Goal: Use online tool/utility: Utilize a website feature to perform a specific function

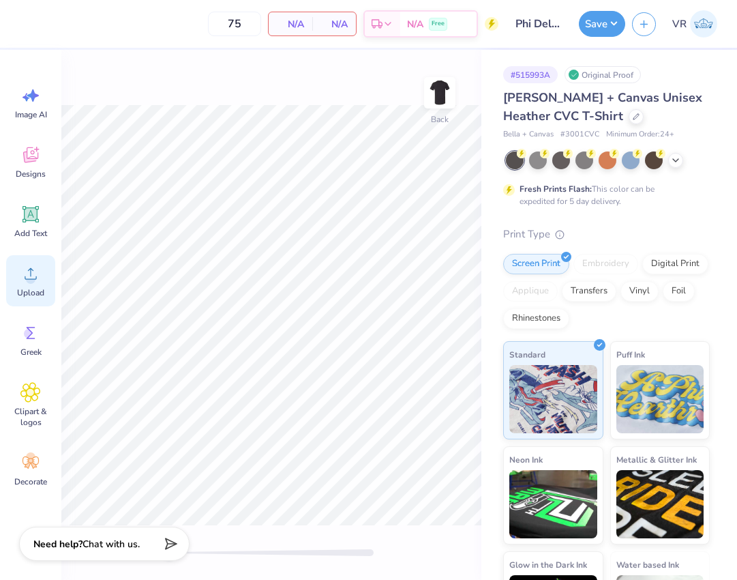
click at [34, 270] on icon at bounding box center [30, 273] width 20 height 20
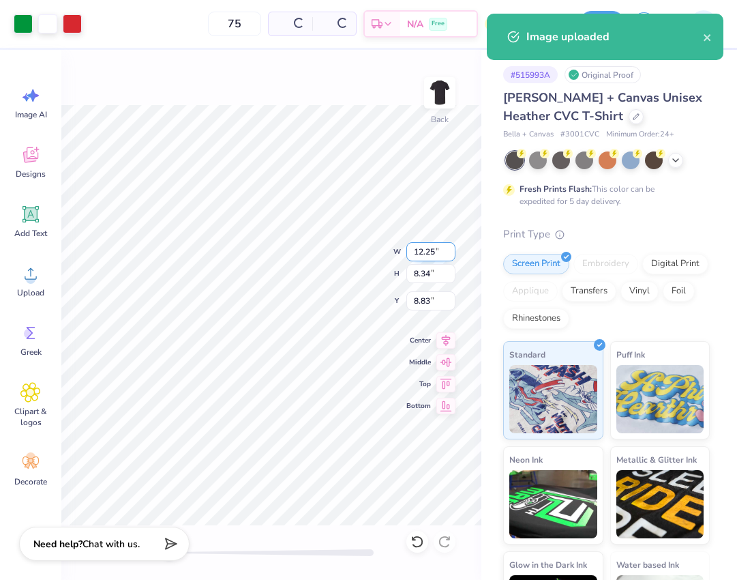
click at [431, 245] on input "12.25" at bounding box center [430, 251] width 49 height 19
type input "3.5"
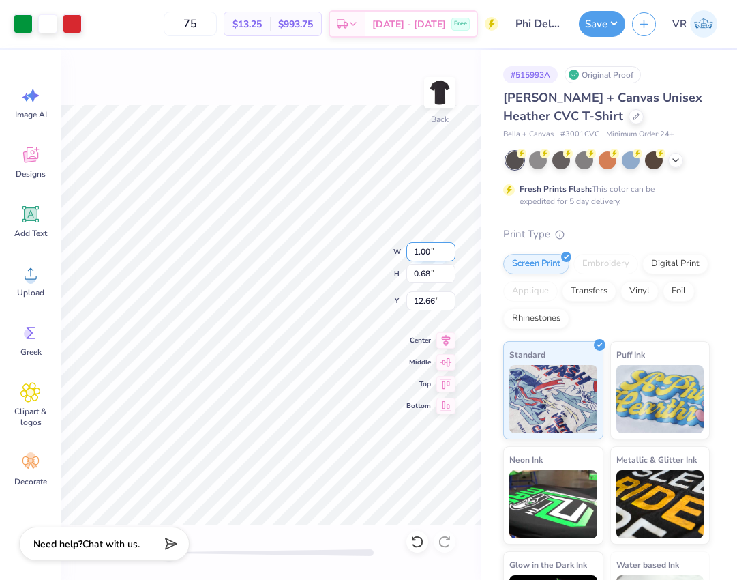
click at [432, 252] on input "1.00" at bounding box center [430, 251] width 49 height 19
type input "3.5"
click at [433, 252] on input "12.26" at bounding box center [430, 251] width 49 height 19
type input "3.5"
click at [423, 249] on input "1.00" at bounding box center [430, 251] width 49 height 19
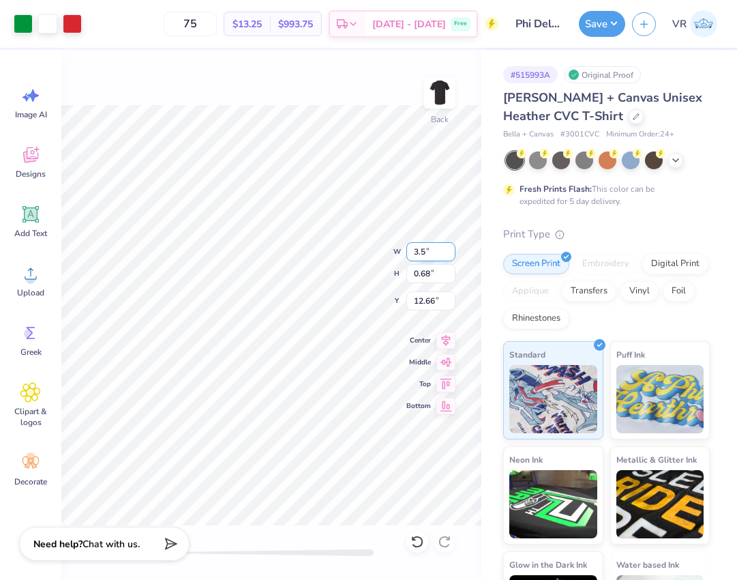
type input "3.5"
click at [446, 279] on input "3.3" at bounding box center [430, 273] width 49 height 19
type input "3.5"
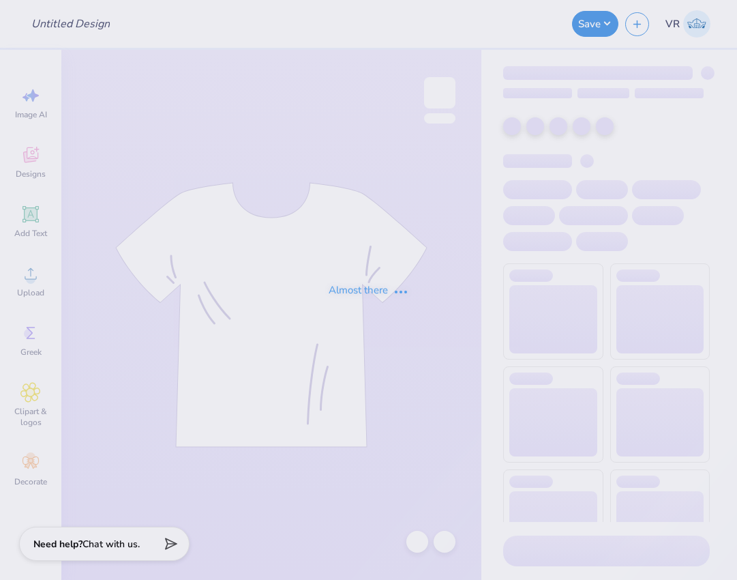
type input "Phi Delta Theta Watermelon bust"
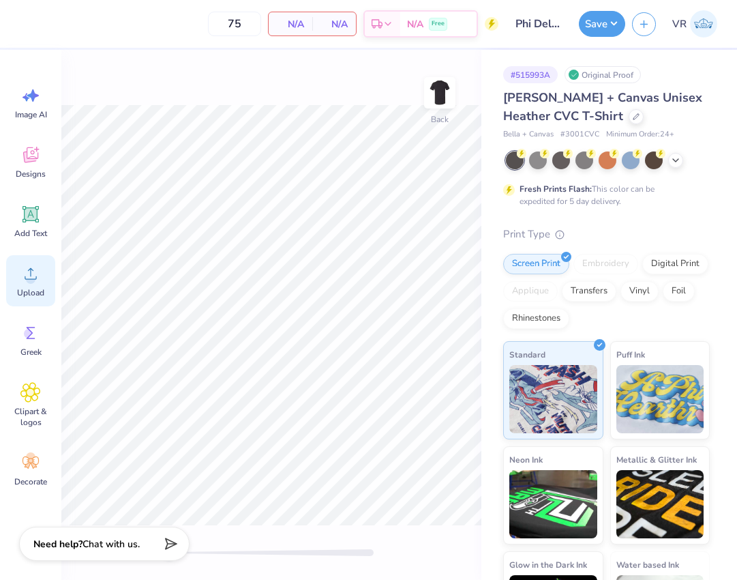
click at [25, 284] on div "Upload" at bounding box center [30, 280] width 49 height 51
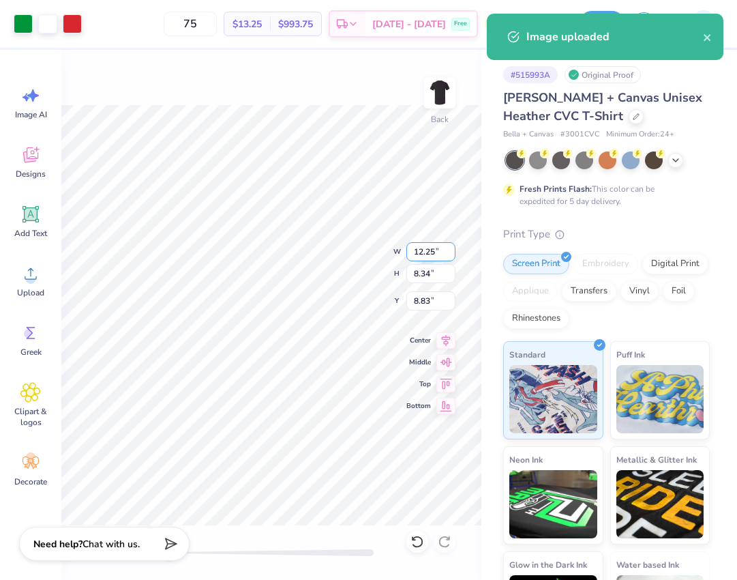
click at [422, 252] on input "12.25" at bounding box center [430, 251] width 49 height 19
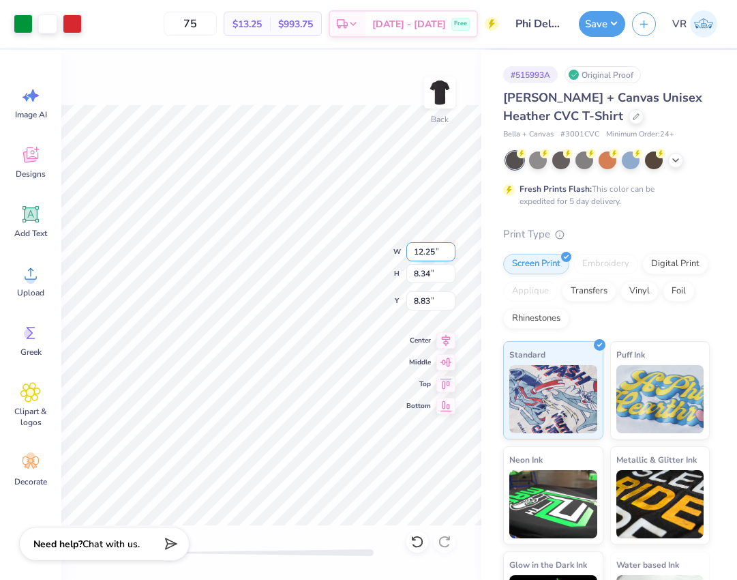
click at [455, 256] on input "12.25" at bounding box center [430, 251] width 49 height 19
click at [451, 254] on input "12.24" at bounding box center [430, 251] width 49 height 19
type input "12.33"
click at [449, 246] on input "12.33" at bounding box center [430, 251] width 49 height 19
click at [444, 253] on input "12.33" at bounding box center [430, 251] width 49 height 19
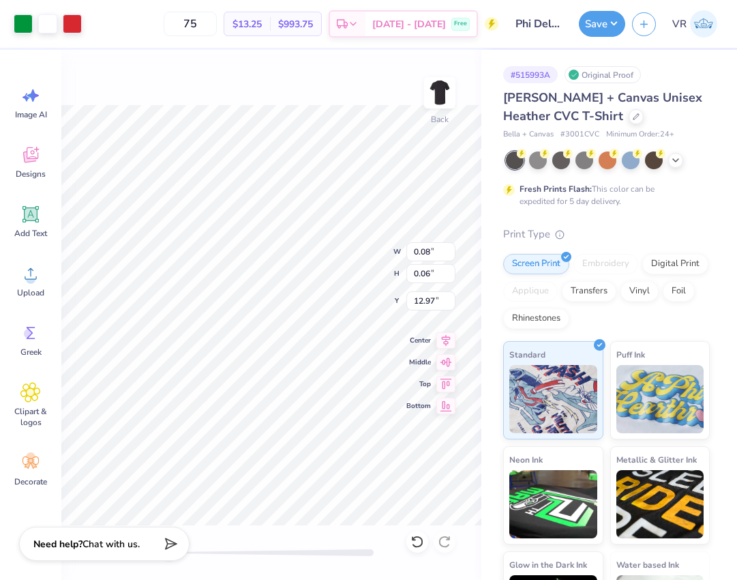
type input "3.50"
type input "2.38"
type input "11.81"
click at [440, 98] on img at bounding box center [439, 92] width 55 height 55
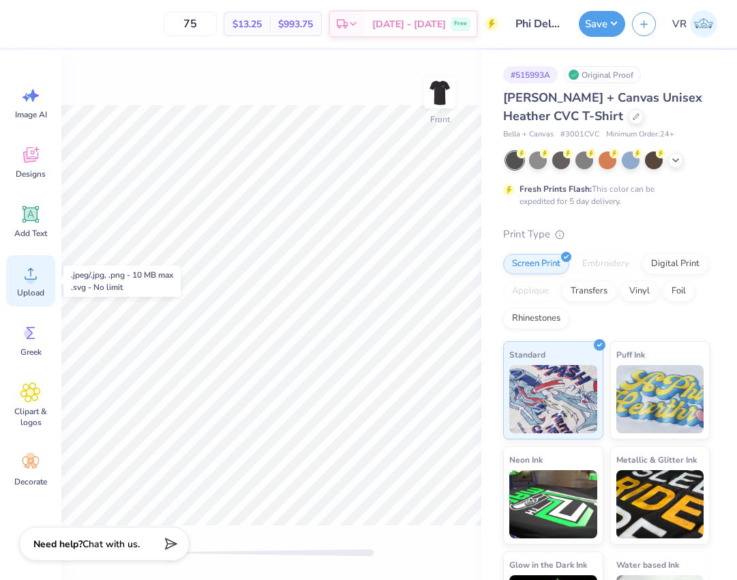
click at [25, 275] on icon at bounding box center [30, 273] width 20 height 20
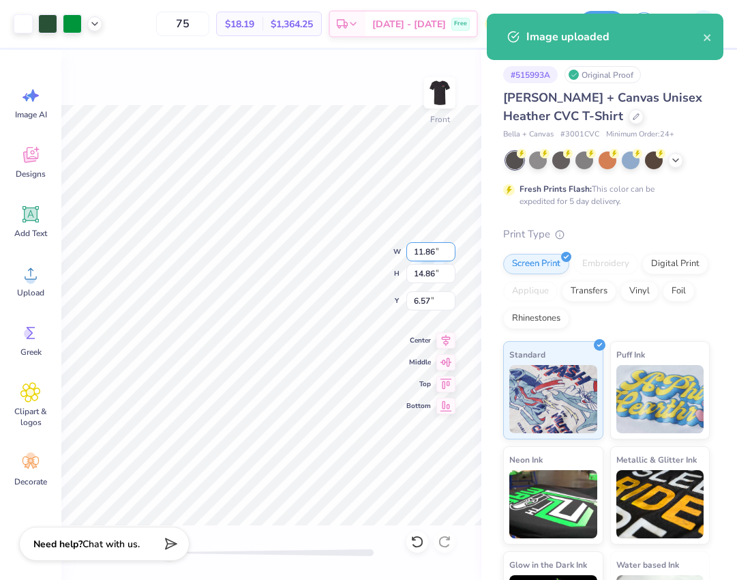
click at [418, 246] on input "11.86" at bounding box center [430, 251] width 49 height 19
type input "12"
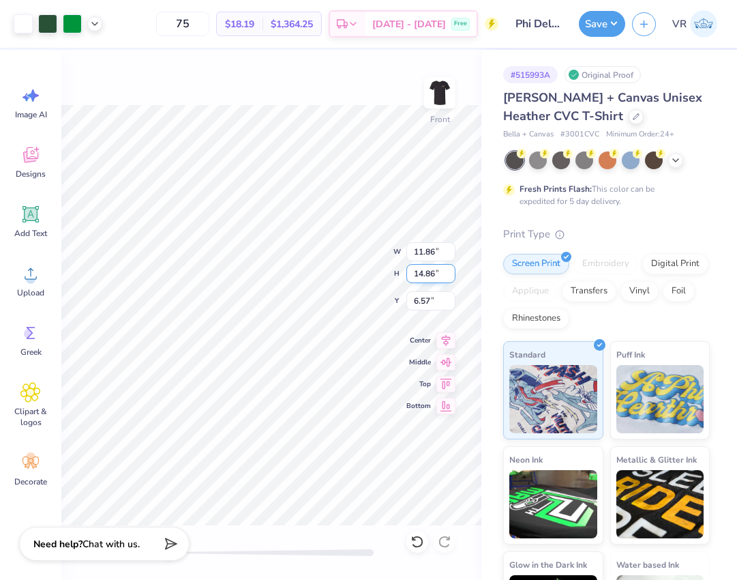
click at [425, 274] on input "14.86" at bounding box center [430, 273] width 49 height 19
type input "15"
click at [427, 269] on input "14.94" at bounding box center [430, 273] width 49 height 19
click at [432, 253] on input "11.92" at bounding box center [430, 251] width 49 height 19
type input "11"
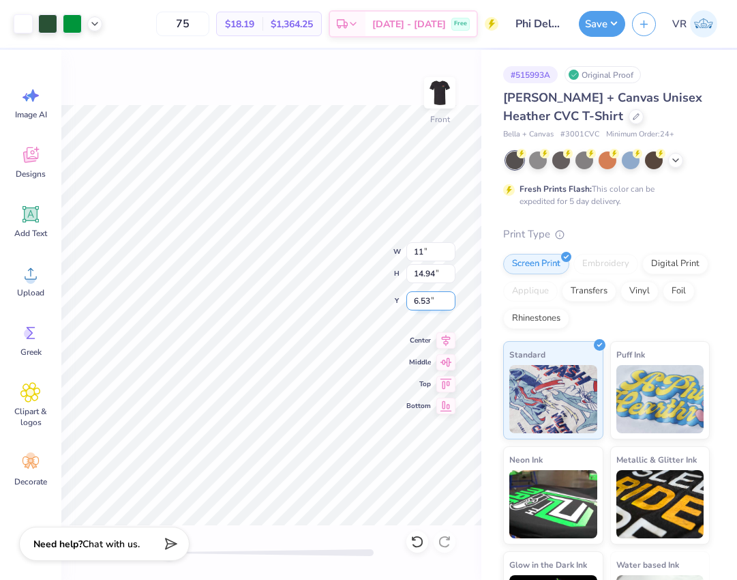
click at [425, 301] on input "6.53" at bounding box center [430, 300] width 49 height 19
click at [427, 249] on input "10.15" at bounding box center [430, 251] width 49 height 19
type input "11"
click at [256, 243] on div "Front W 11.92 11.92 " H 14.94 14.94 " Y 6.53 6.53 " Center Middle Top Bottom" at bounding box center [271, 315] width 420 height 530
click at [419, 292] on input "7.11" at bounding box center [430, 300] width 49 height 19
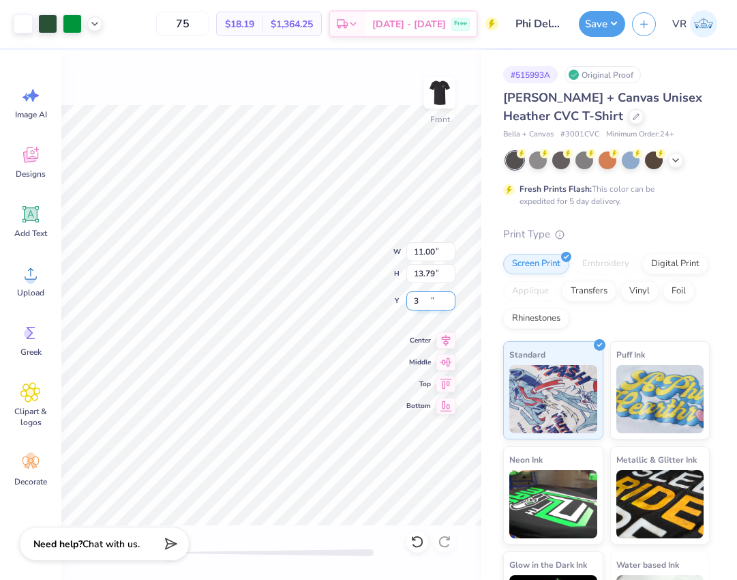
type input "3"
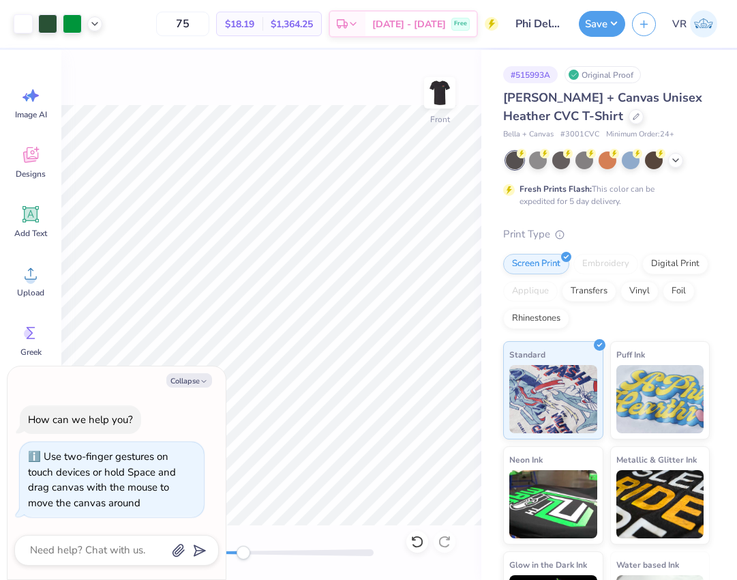
click at [243, 555] on div at bounding box center [271, 552] width 205 height 14
drag, startPoint x: 246, startPoint y: 557, endPoint x: 154, endPoint y: 550, distance: 92.3
click at [157, 552] on body "Art colors 75 $18.19 Per Item $1,364.25 Total Est. Delivery [DATE] - [DATE] Fre…" at bounding box center [368, 290] width 737 height 580
click at [194, 376] on button "Collapse" at bounding box center [189, 380] width 46 height 14
type textarea "x"
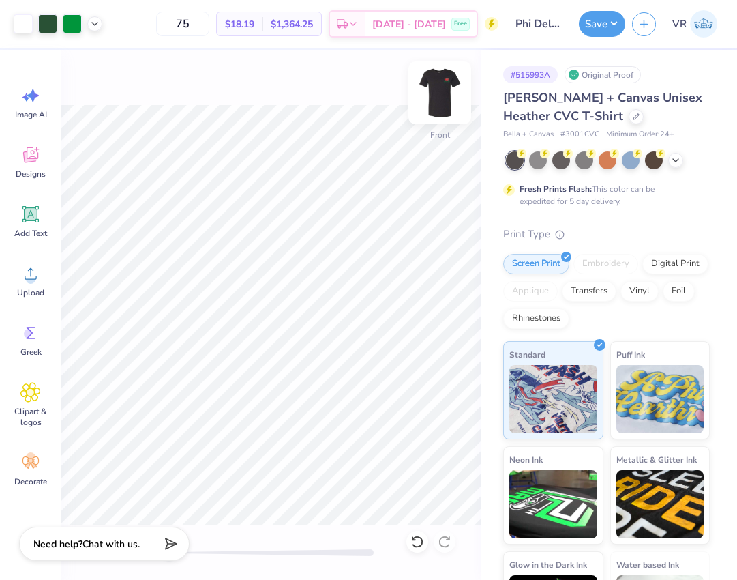
click at [445, 84] on img at bounding box center [439, 92] width 55 height 55
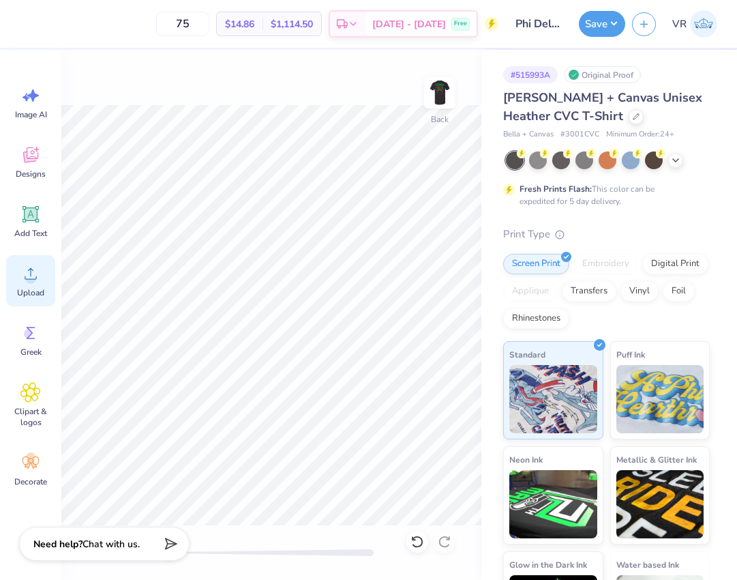
click at [51, 288] on div "Upload" at bounding box center [30, 280] width 49 height 51
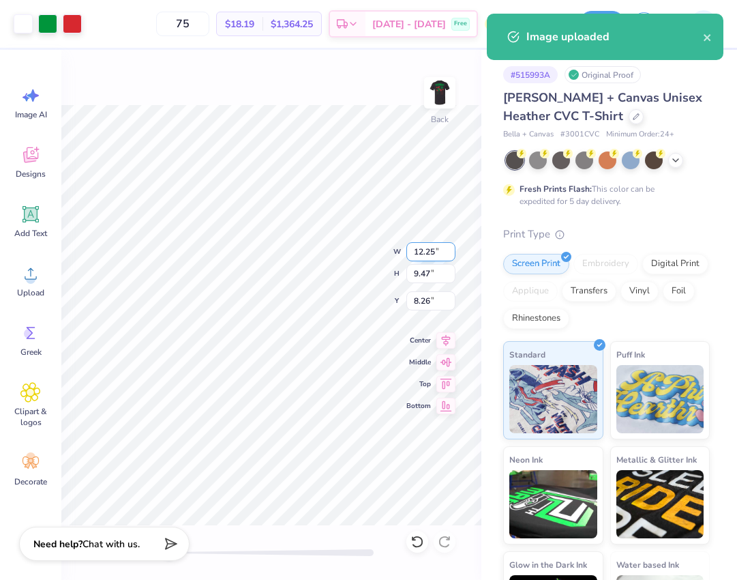
click at [435, 246] on input "12.25" at bounding box center [430, 251] width 49 height 19
type input "3.50"
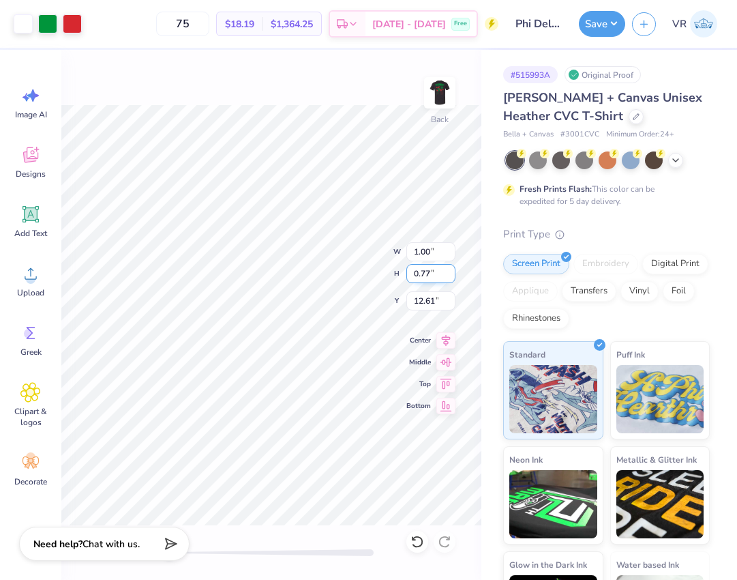
click at [425, 272] on input "0.77" at bounding box center [430, 273] width 49 height 19
click at [437, 251] on input "1.00" at bounding box center [430, 251] width 49 height 19
type input "3"
click at [437, 251] on input "3" at bounding box center [430, 251] width 49 height 19
click at [430, 247] on input "9.00" at bounding box center [430, 251] width 49 height 19
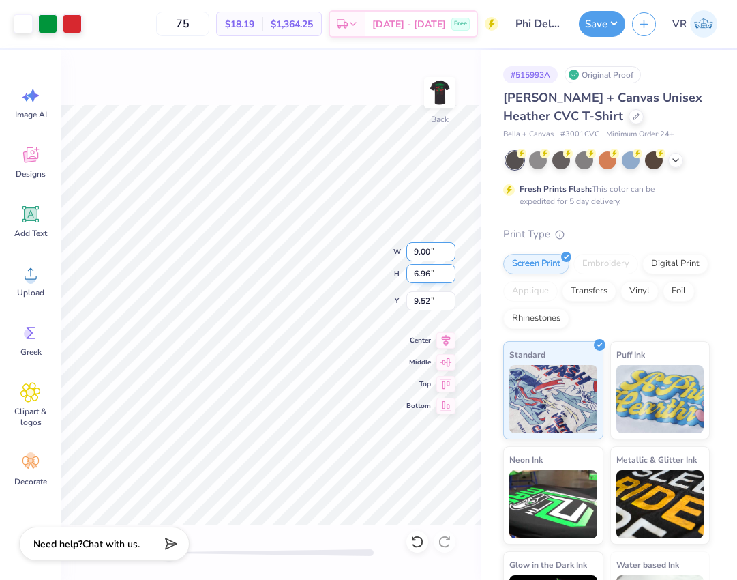
type input "9.00"
click at [425, 252] on input "3.00" at bounding box center [430, 251] width 49 height 19
type input "3.50"
click at [428, 248] on input "3.50" at bounding box center [430, 251] width 49 height 19
click at [592, 19] on button "Save" at bounding box center [602, 22] width 46 height 26
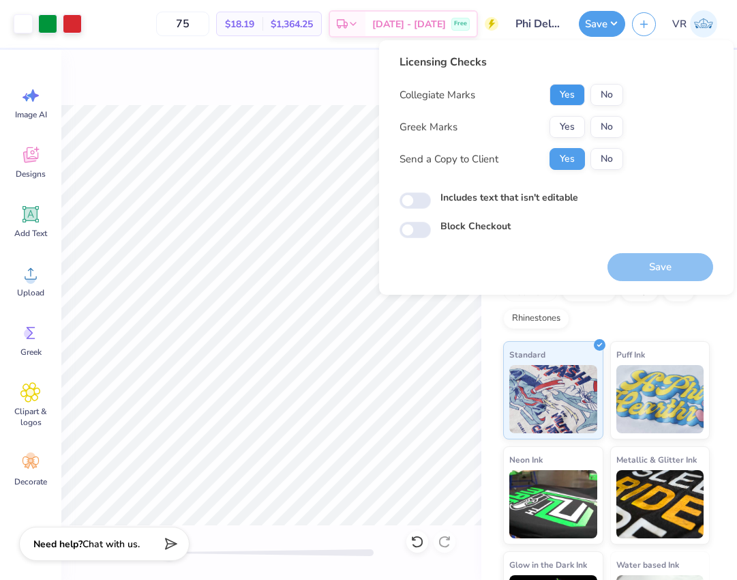
click at [564, 95] on button "Yes" at bounding box center [567, 95] width 35 height 22
click at [573, 121] on button "Yes" at bounding box center [567, 127] width 35 height 22
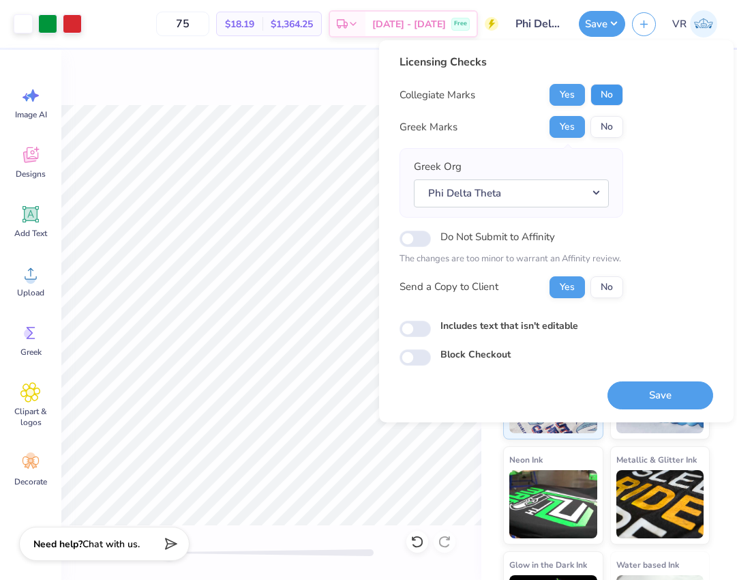
click at [599, 94] on button "No" at bounding box center [606, 95] width 33 height 22
click at [648, 400] on button "Save" at bounding box center [660, 395] width 106 height 28
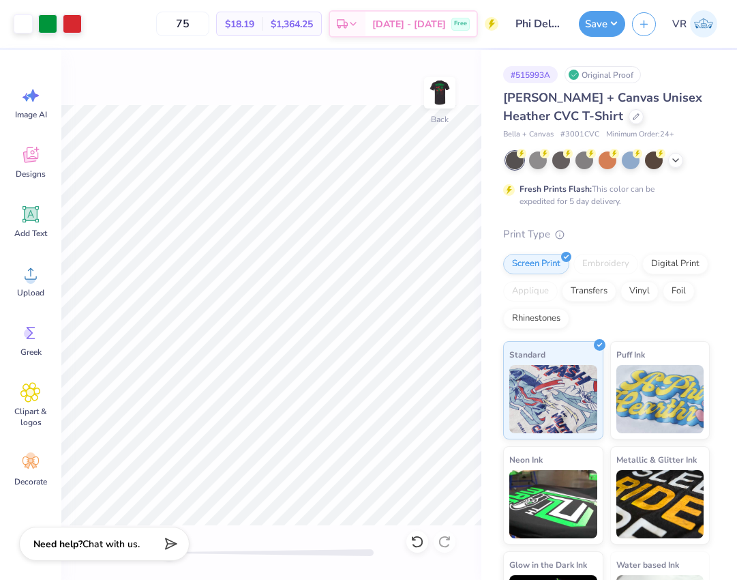
click at [245, 67] on div "Back" at bounding box center [271, 315] width 420 height 530
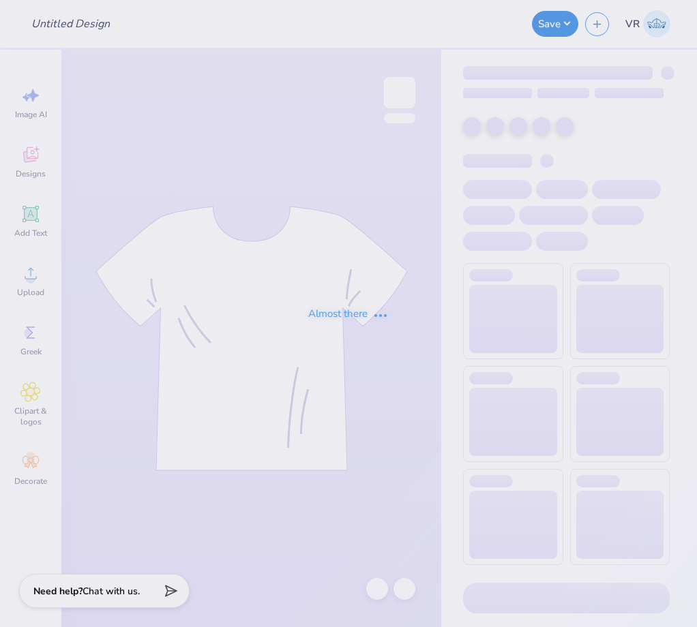
type input "SDT x DPHI Homecoming"
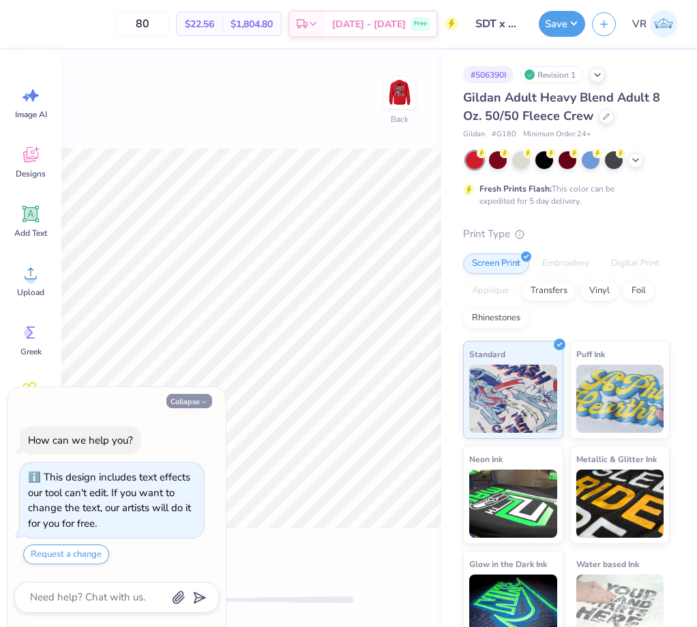
click at [202, 406] on icon "button" at bounding box center [204, 402] width 8 height 8
type textarea "x"
